Goal: Task Accomplishment & Management: Manage account settings

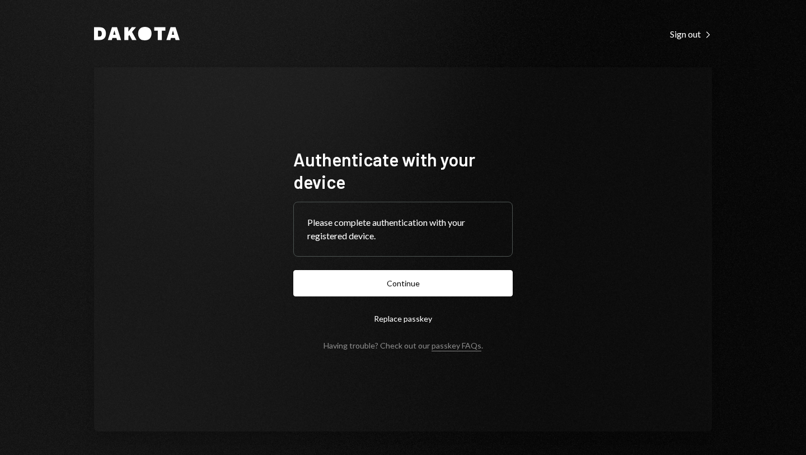
click at [401, 284] on button "Continue" at bounding box center [403, 283] width 220 height 26
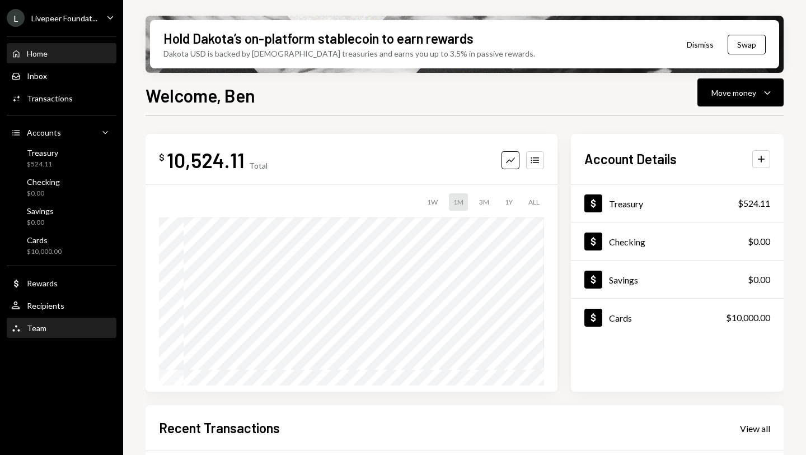
click at [50, 325] on div "Team Team" at bounding box center [61, 328] width 101 height 10
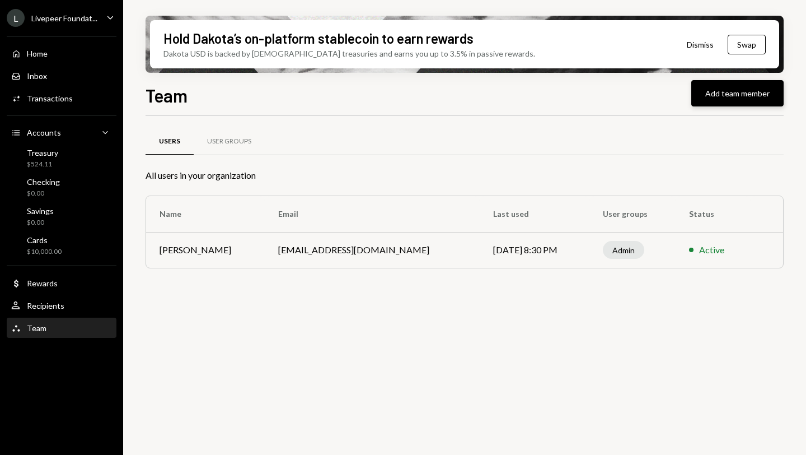
click at [717, 98] on button "Add team member" at bounding box center [738, 93] width 92 height 26
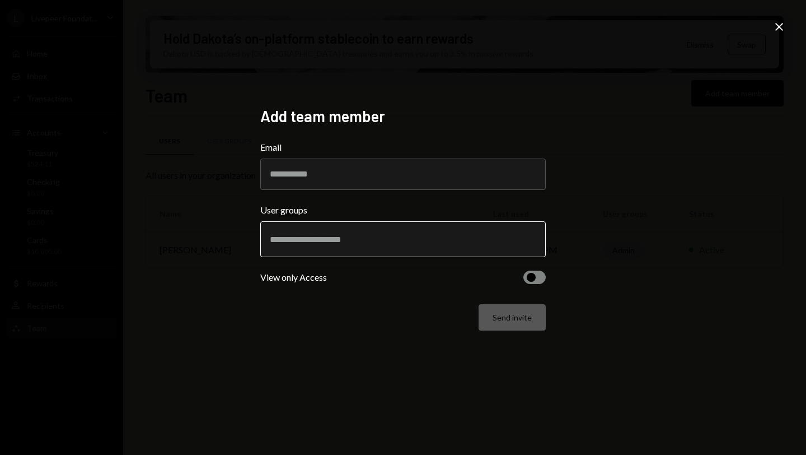
click at [362, 235] on input "text" at bounding box center [403, 239] width 267 height 10
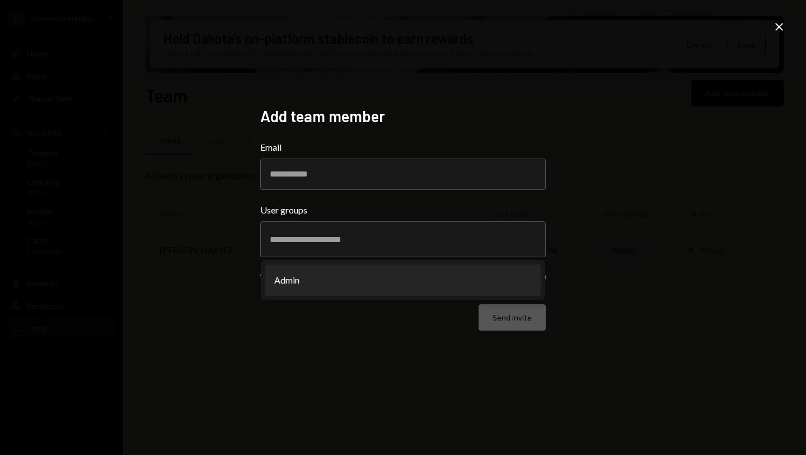
click at [613, 222] on div "Add team member Email User groups Admin View only Access Send invite Close" at bounding box center [403, 227] width 806 height 455
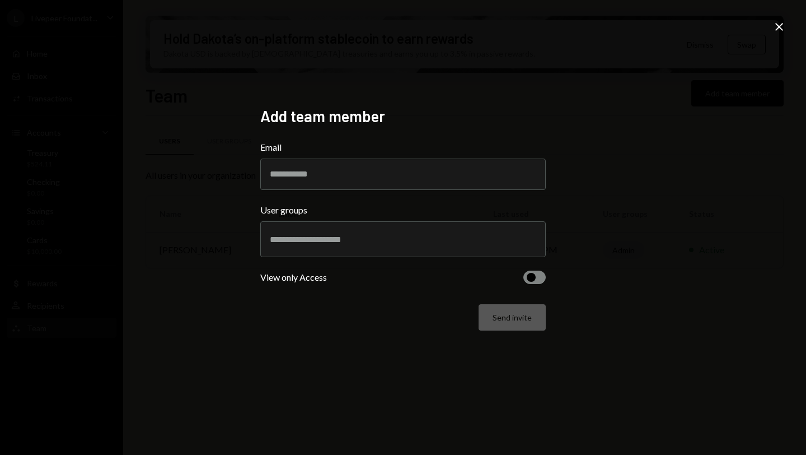
click at [781, 27] on icon "Close" at bounding box center [779, 26] width 13 height 13
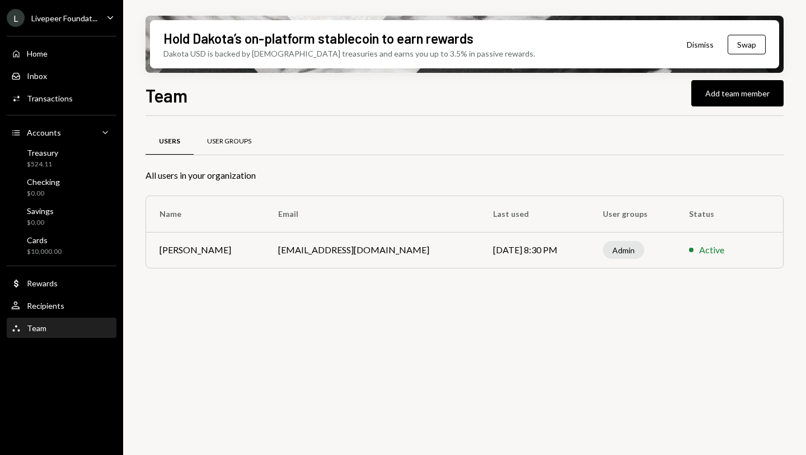
click at [242, 144] on div "User Groups" at bounding box center [229, 142] width 44 height 10
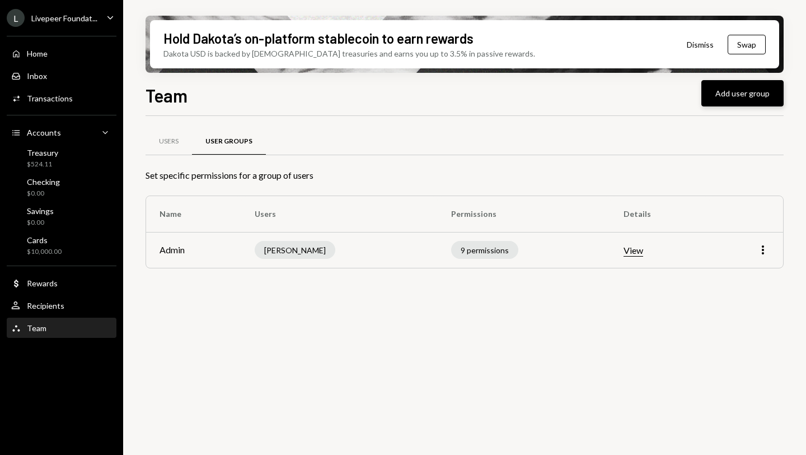
click at [735, 99] on button "Add user group" at bounding box center [743, 93] width 82 height 26
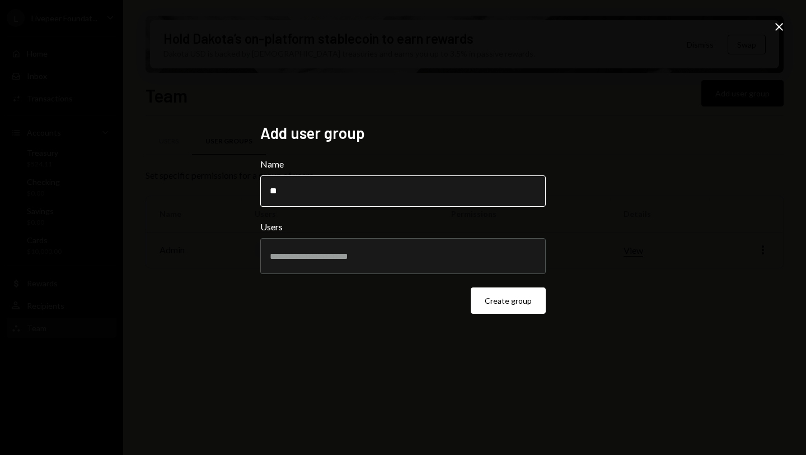
type input "*"
type input "*******"
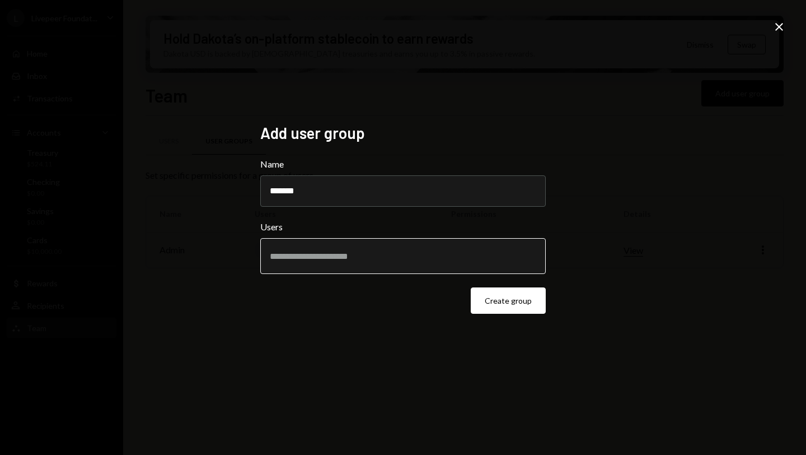
click at [386, 256] on input "text" at bounding box center [403, 256] width 267 height 10
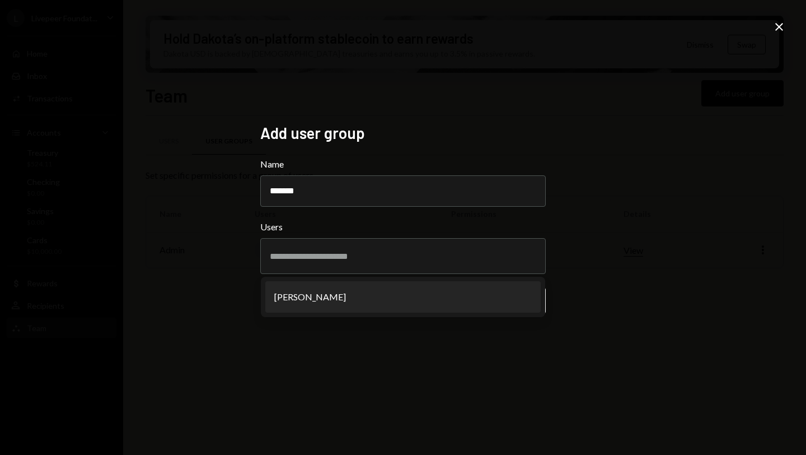
click at [605, 234] on div "Add user group Name ******* Users [PERSON_NAME] Create group Close" at bounding box center [403, 227] width 806 height 455
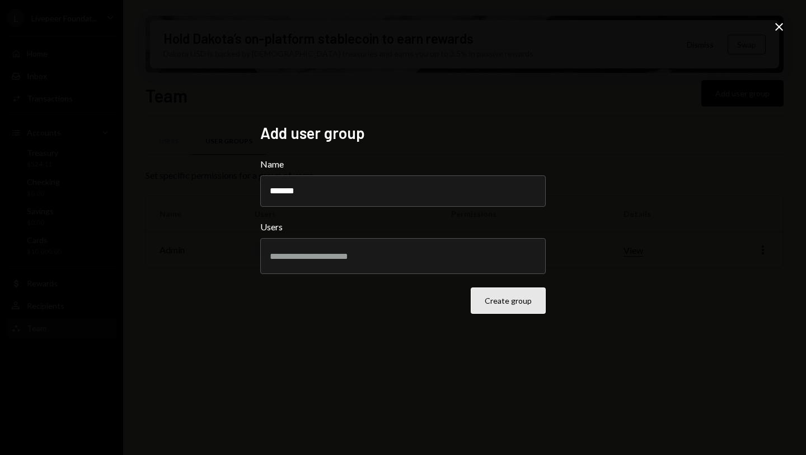
click at [512, 300] on button "Create group" at bounding box center [508, 300] width 75 height 26
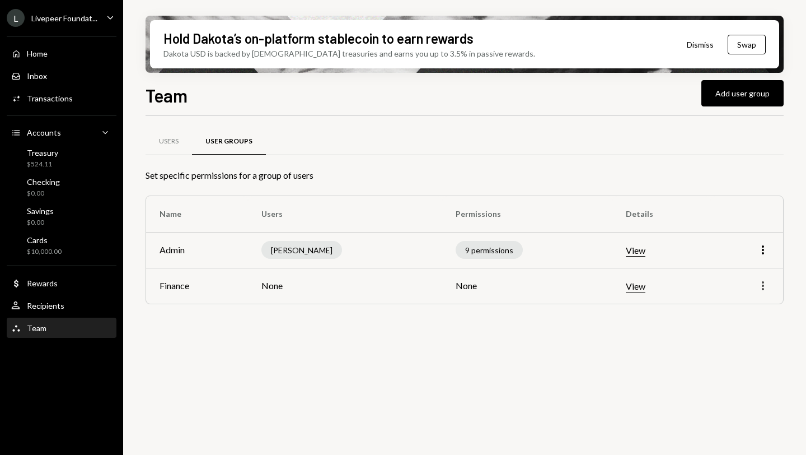
click at [761, 286] on icon "More" at bounding box center [763, 285] width 13 height 13
click at [730, 306] on div "Edit" at bounding box center [737, 310] width 56 height 20
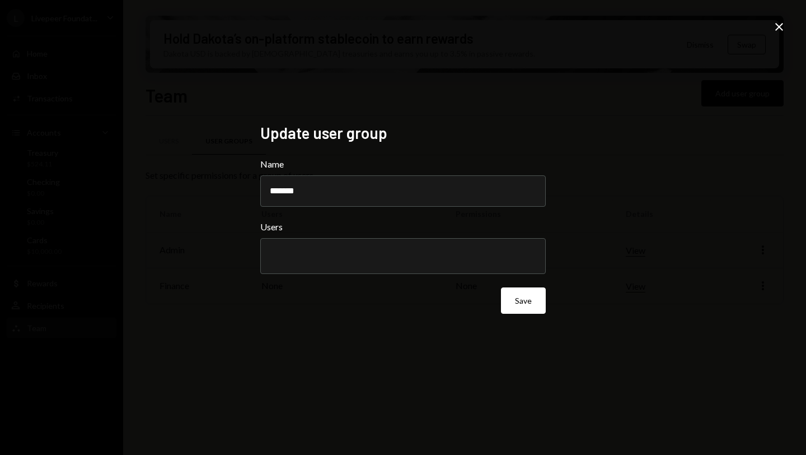
click at [779, 30] on icon "Close" at bounding box center [779, 26] width 13 height 13
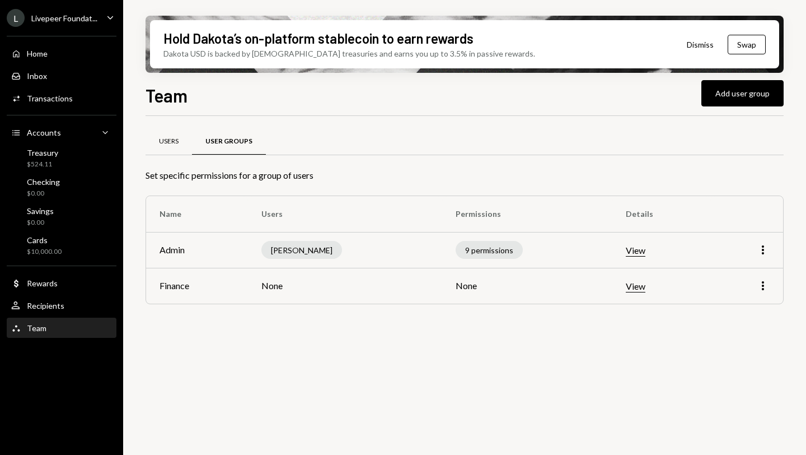
click at [167, 141] on div "Users" at bounding box center [169, 142] width 20 height 10
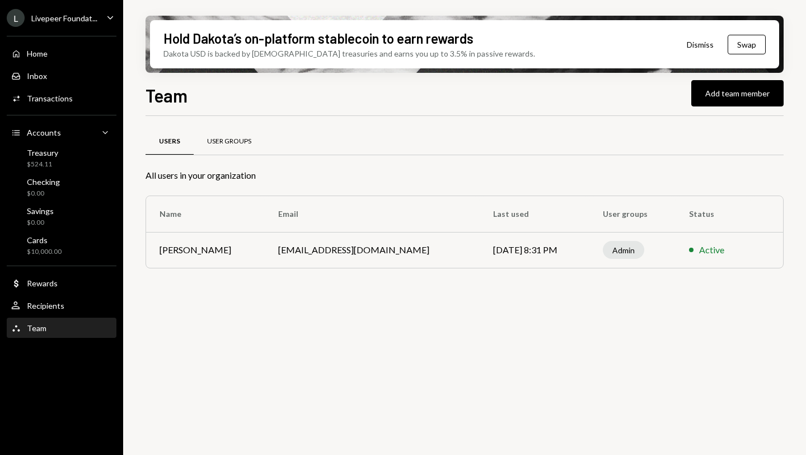
click at [227, 144] on div "User Groups" at bounding box center [229, 142] width 44 height 10
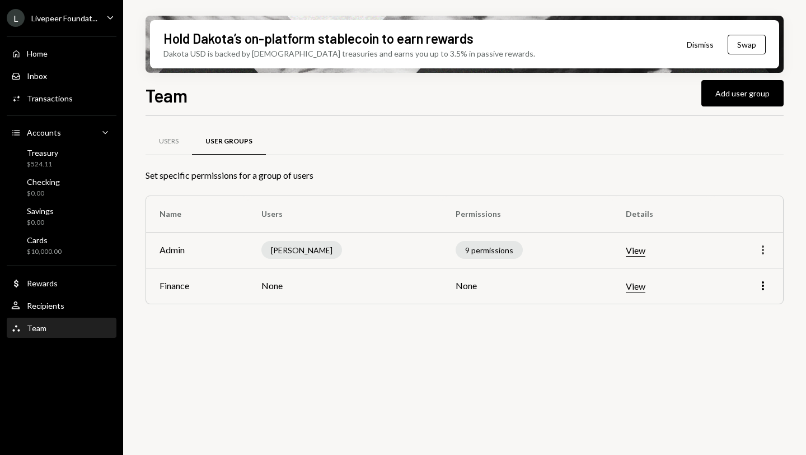
click at [764, 251] on icon "More" at bounding box center [763, 249] width 13 height 13
click at [732, 274] on div "Edit" at bounding box center [737, 274] width 56 height 20
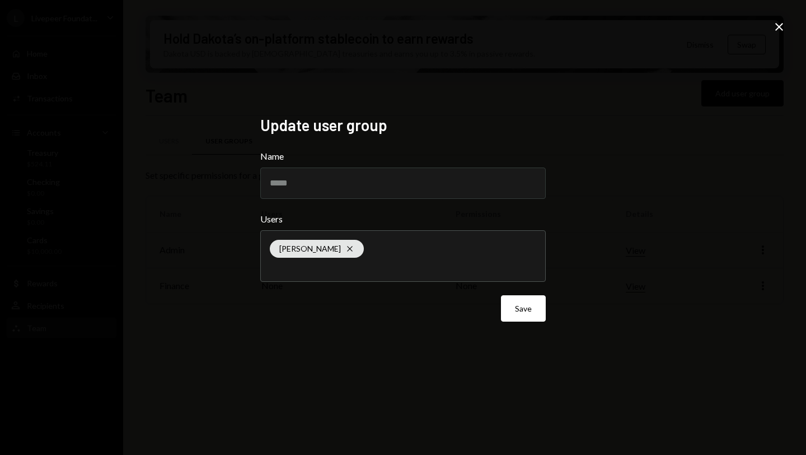
click at [780, 24] on icon "Close" at bounding box center [779, 26] width 13 height 13
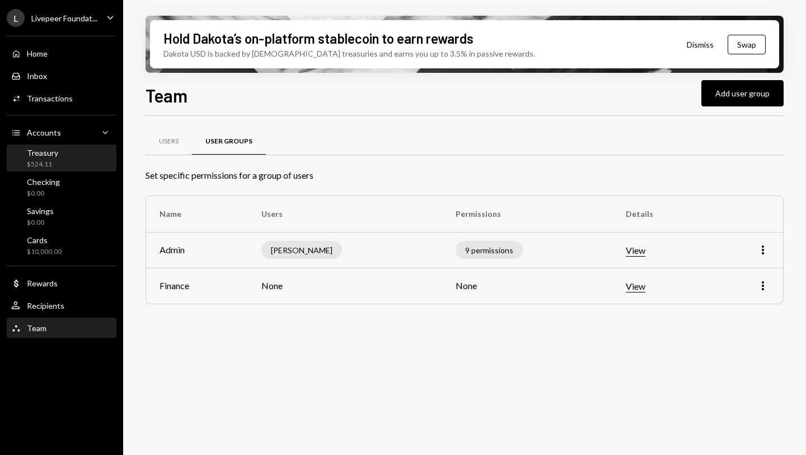
click at [43, 153] on div "Treasury" at bounding box center [42, 153] width 31 height 10
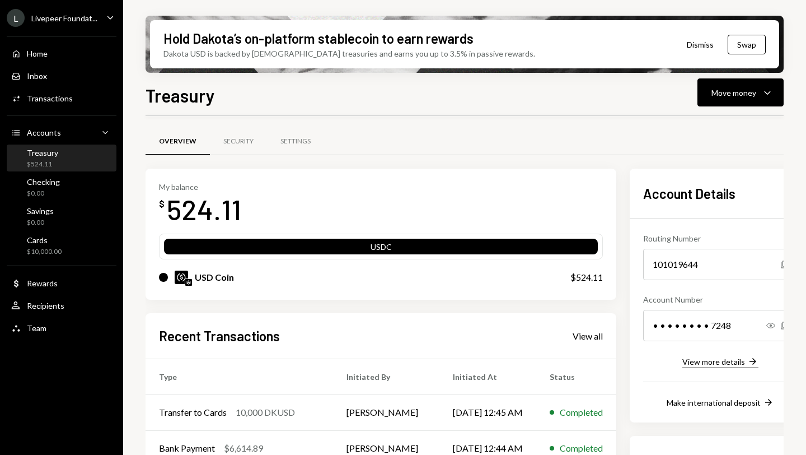
scroll to position [154, 0]
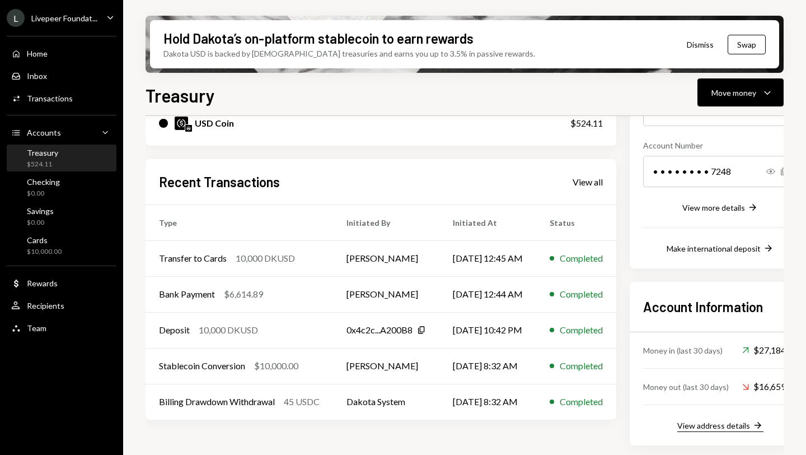
click at [719, 426] on div "View address details" at bounding box center [714, 426] width 73 height 10
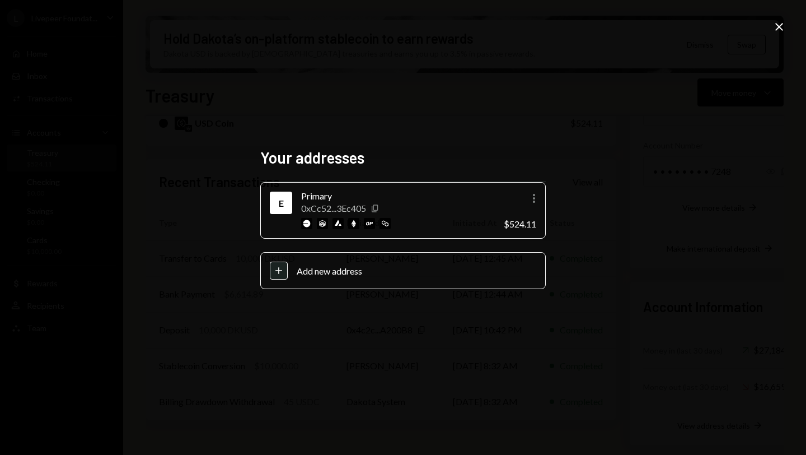
click at [376, 207] on icon "Copy" at bounding box center [375, 208] width 9 height 9
click at [782, 33] on icon "Close" at bounding box center [779, 26] width 13 height 13
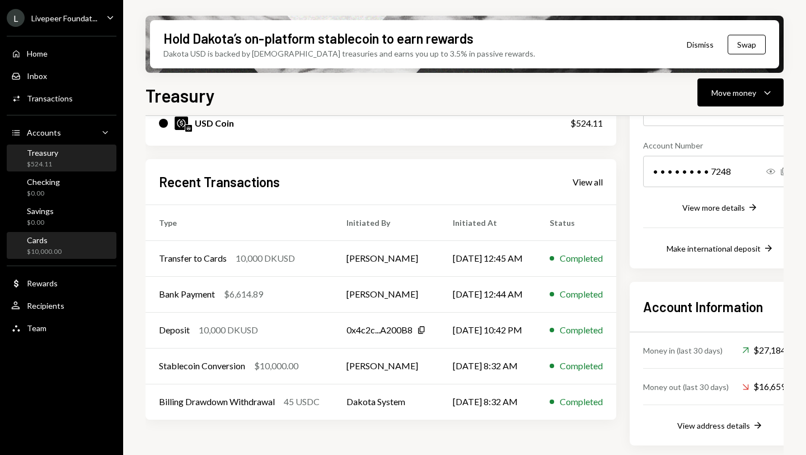
click at [44, 250] on div "$10,000.00" at bounding box center [44, 252] width 35 height 10
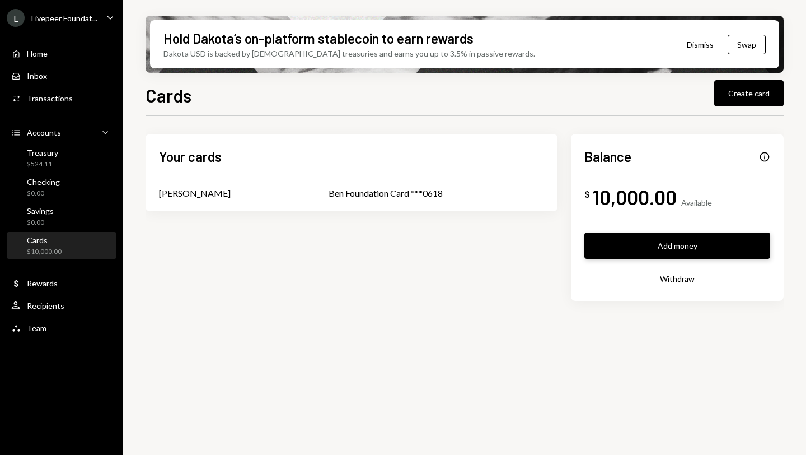
click at [683, 243] on button "Add money" at bounding box center [678, 245] width 186 height 26
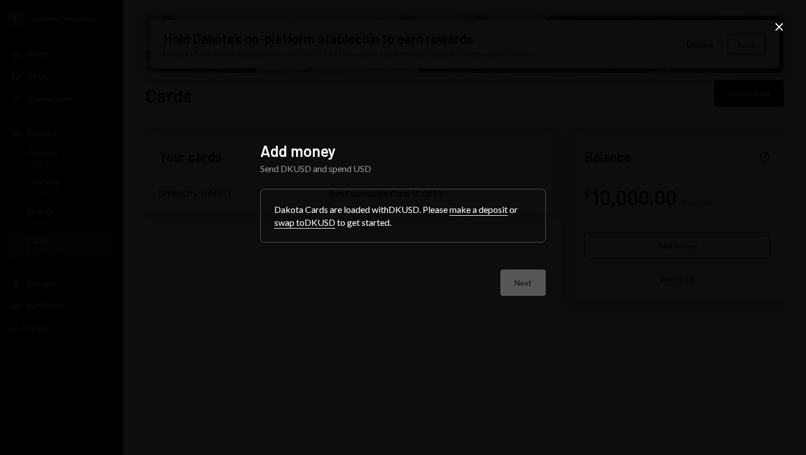
click at [477, 211] on button "make a deposit" at bounding box center [479, 210] width 58 height 12
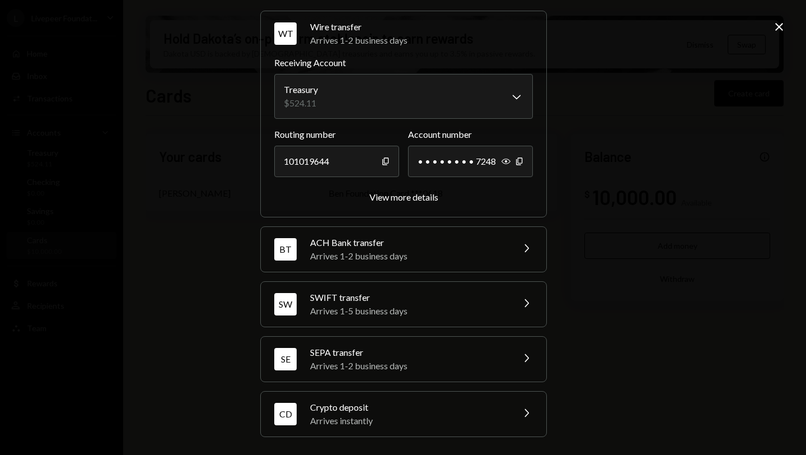
scroll to position [36, 0]
click at [340, 409] on div "Crypto deposit" at bounding box center [408, 407] width 196 height 13
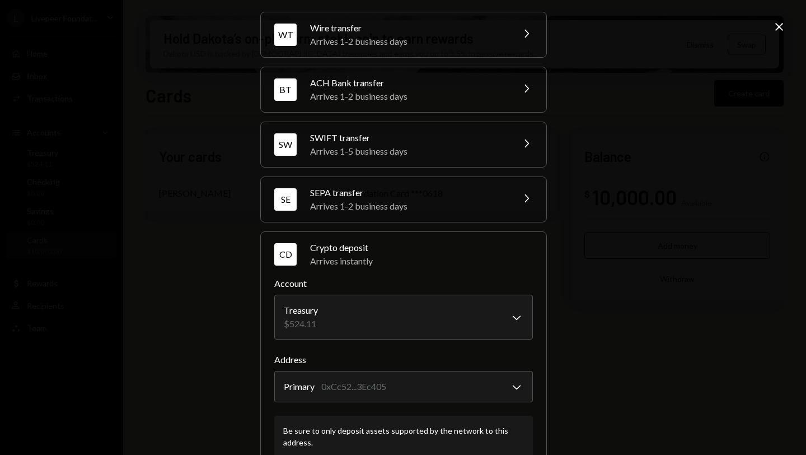
scroll to position [108, 0]
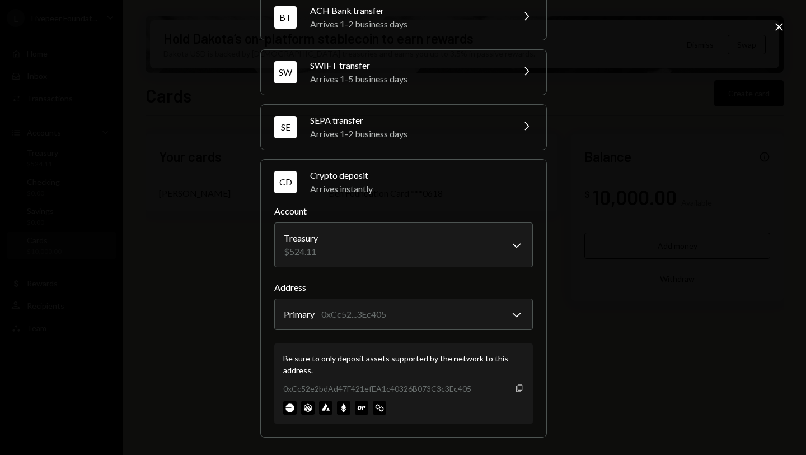
click at [516, 389] on icon "button" at bounding box center [519, 387] width 6 height 7
